Goal: Navigation & Orientation: Find specific page/section

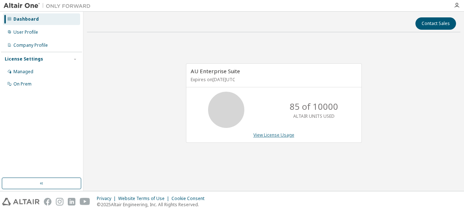
click at [258, 133] on link "View License Usage" at bounding box center [273, 135] width 41 height 6
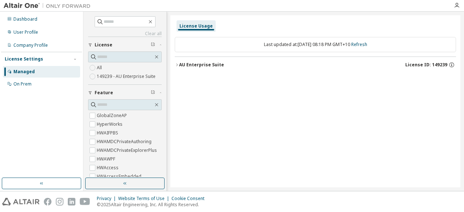
click at [197, 62] on div "AU Enterprise Suite" at bounding box center [201, 65] width 45 height 6
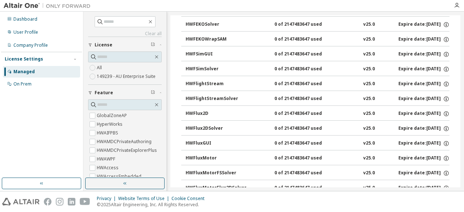
scroll to position [1160, 0]
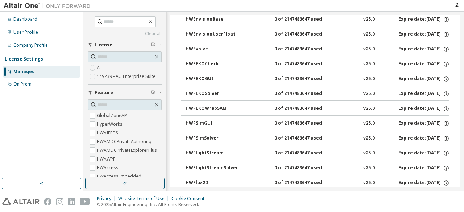
click at [33, 72] on div "Managed" at bounding box center [23, 72] width 21 height 6
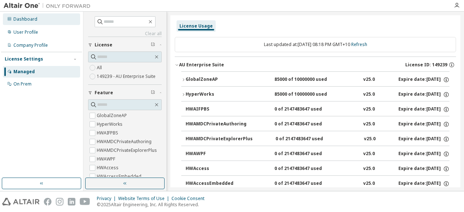
click at [29, 23] on div "Dashboard" at bounding box center [41, 19] width 77 height 12
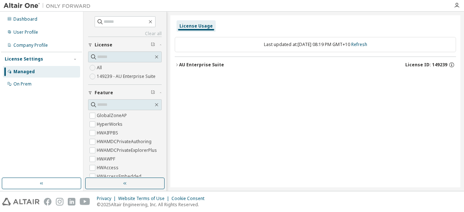
click at [199, 63] on div "AU Enterprise Suite" at bounding box center [201, 65] width 45 height 6
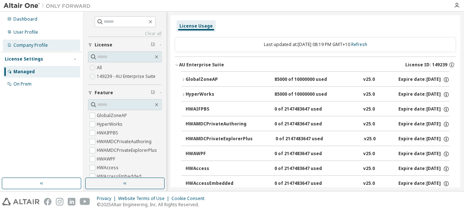
click at [21, 47] on div "Company Profile" at bounding box center [30, 45] width 34 height 6
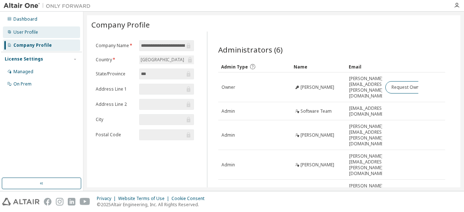
click at [35, 34] on div "User Profile" at bounding box center [25, 32] width 25 height 6
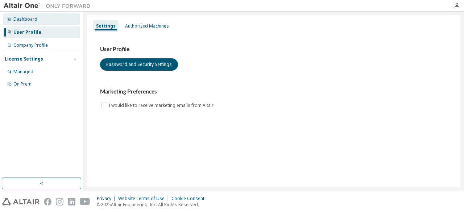
click at [24, 20] on div "Dashboard" at bounding box center [25, 19] width 24 height 6
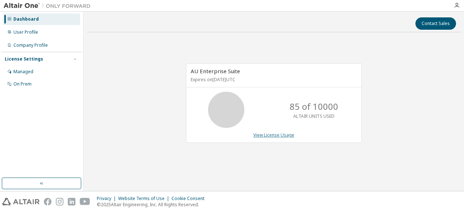
click at [281, 134] on link "View License Usage" at bounding box center [273, 135] width 41 height 6
